Goal: Task Accomplishment & Management: Manage account settings

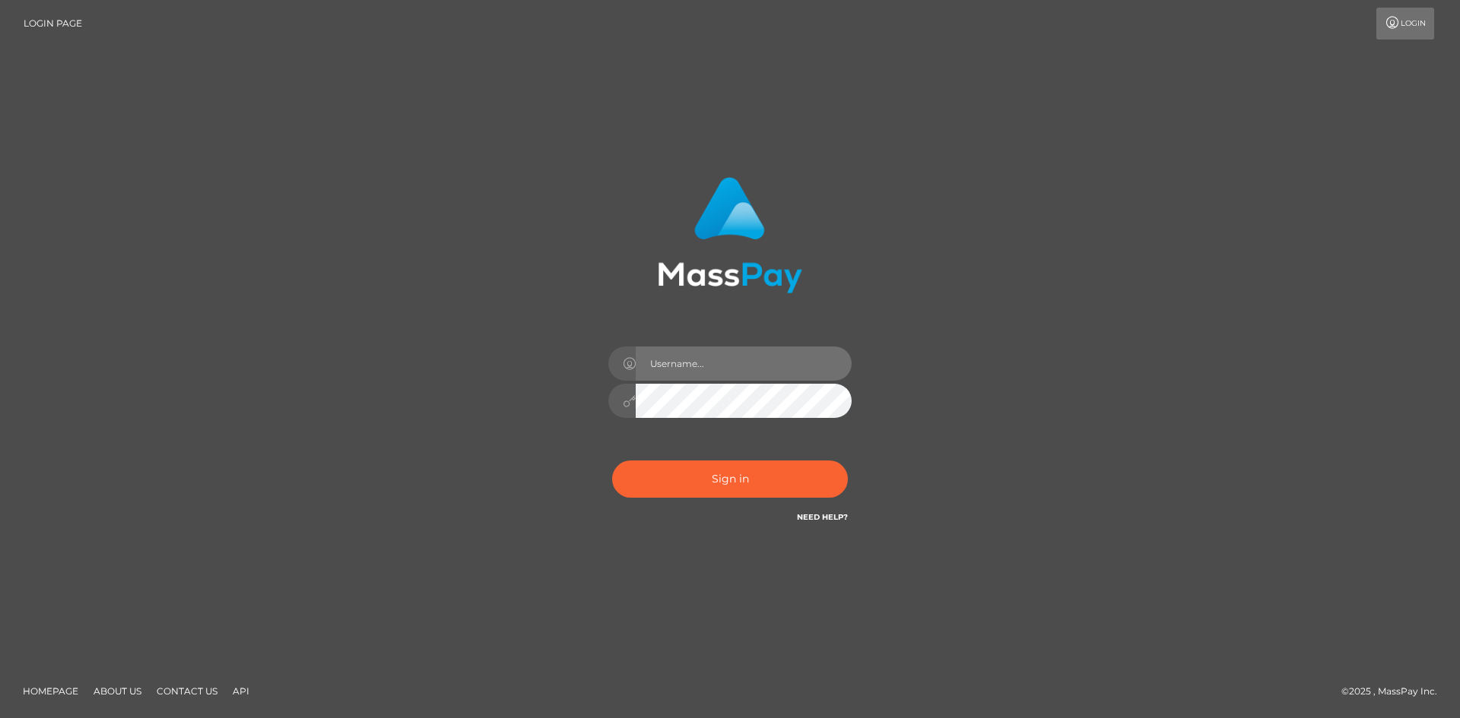
click at [715, 369] on input "text" at bounding box center [744, 364] width 216 height 34
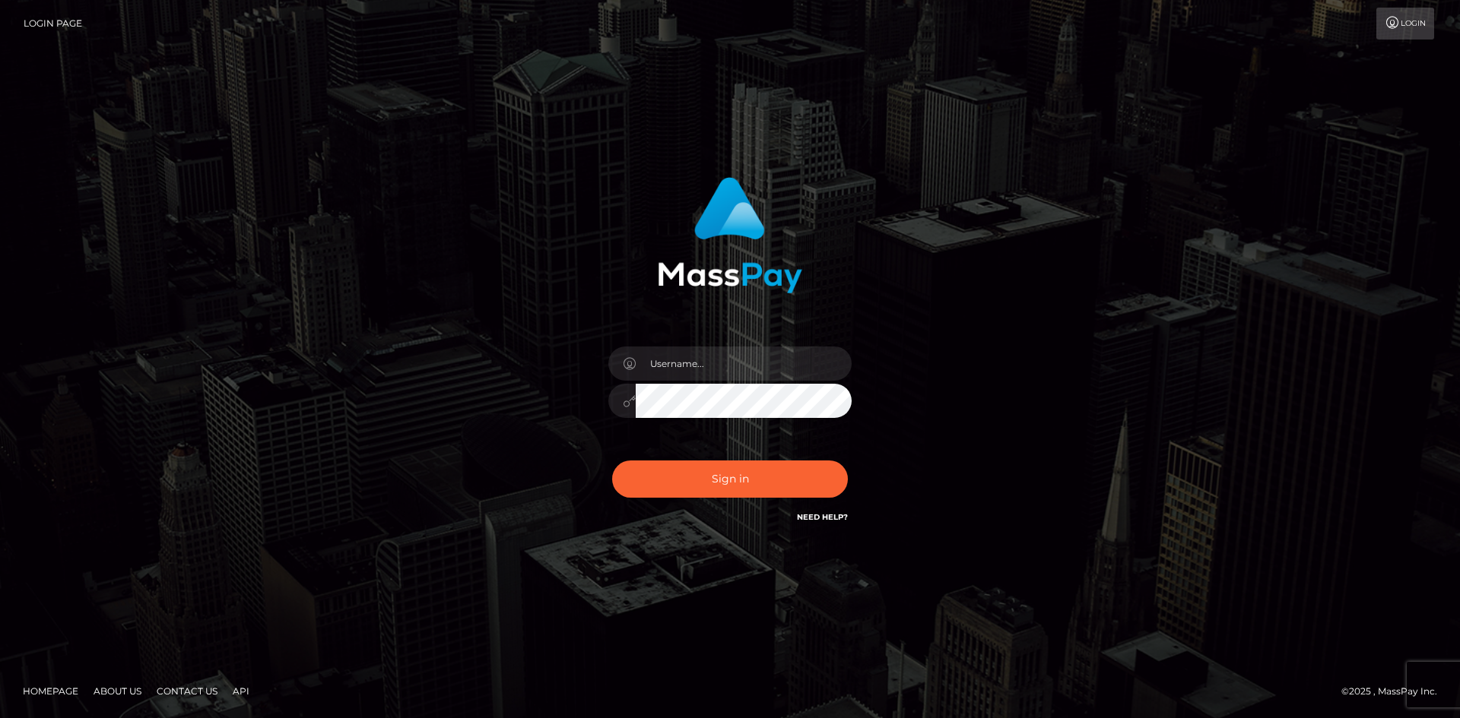
click at [1148, 339] on div "Sign in" at bounding box center [730, 359] width 867 height 387
type input "[PERSON_NAME]"
click at [725, 473] on button "Sign in" at bounding box center [730, 479] width 236 height 37
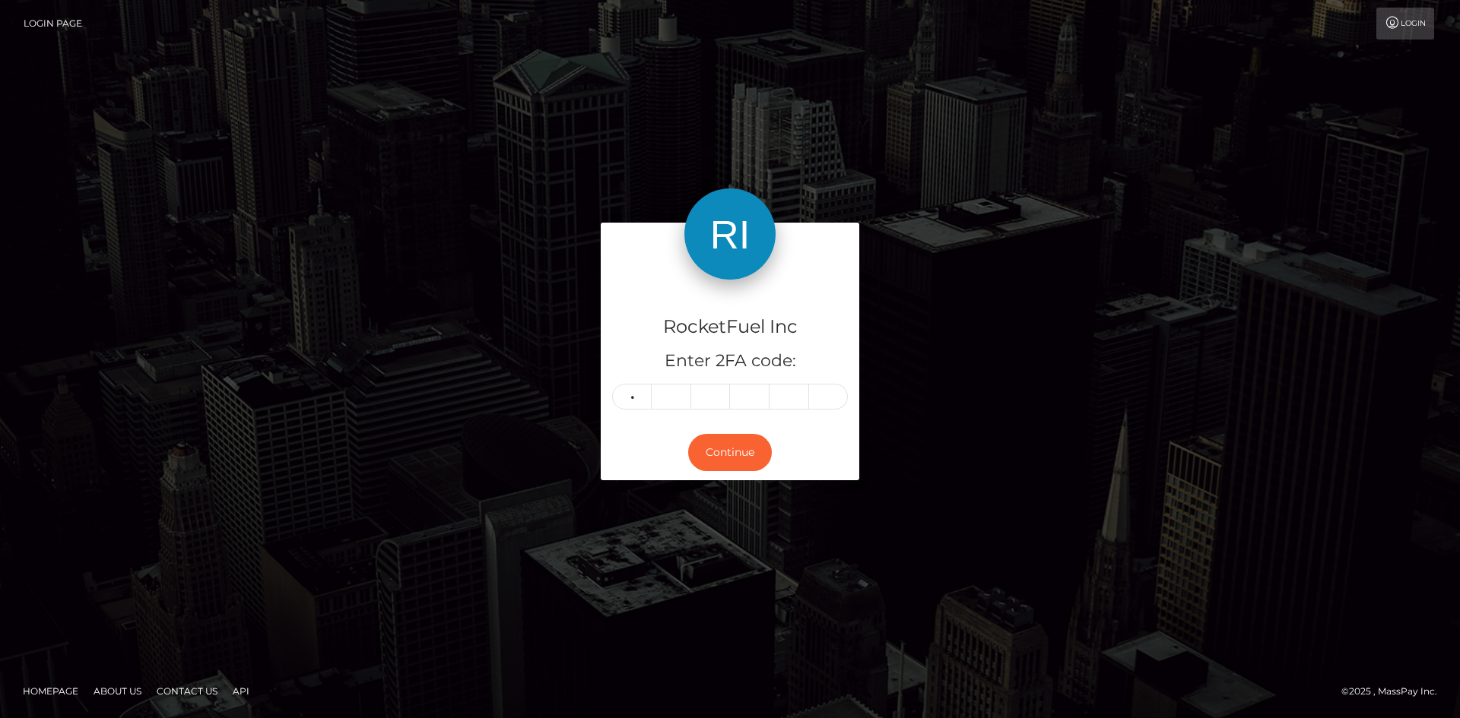
type input "1"
type input "6"
type input "5"
type input "7"
type input "8"
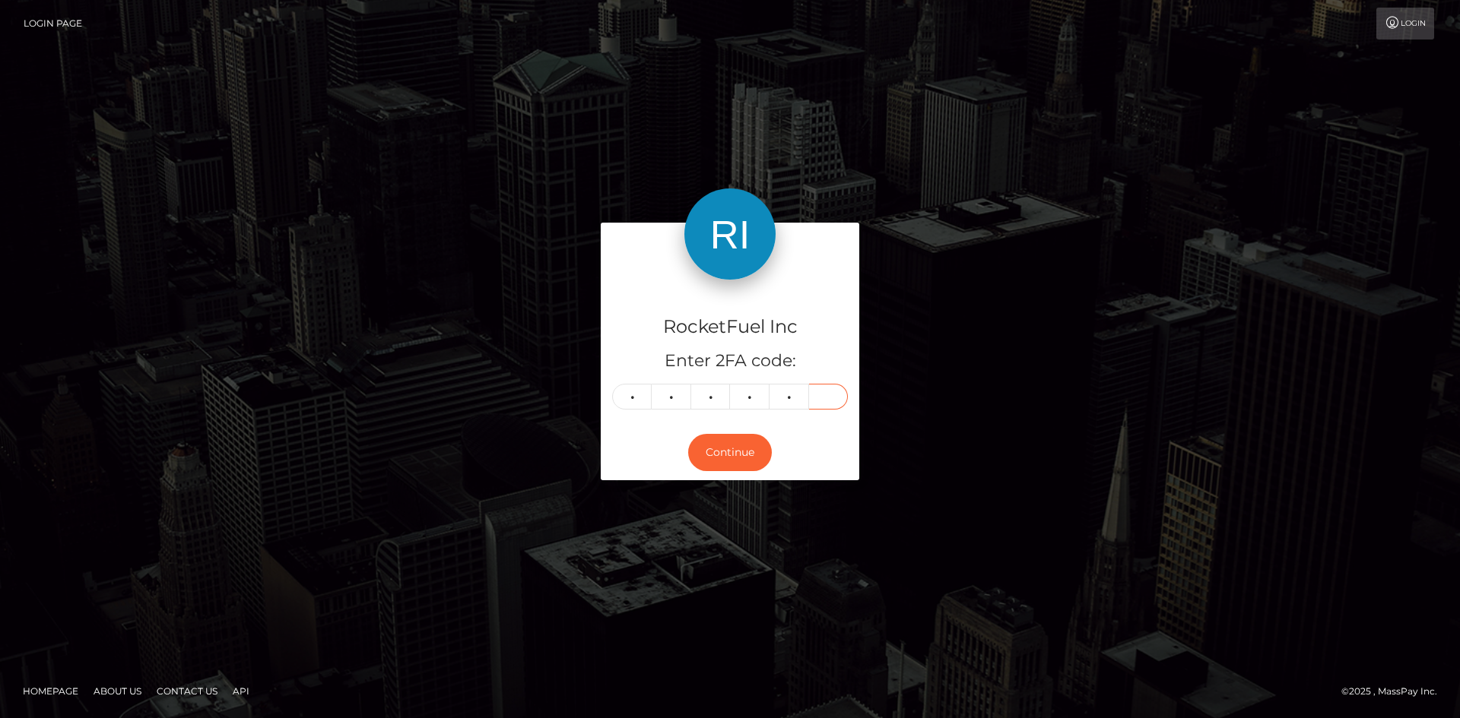
type input "5"
